Goal: Check status: Check status

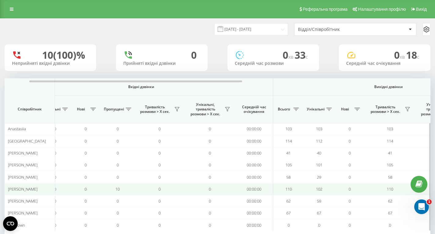
scroll to position [0, 47]
